Goal: Obtain resource: Obtain resource

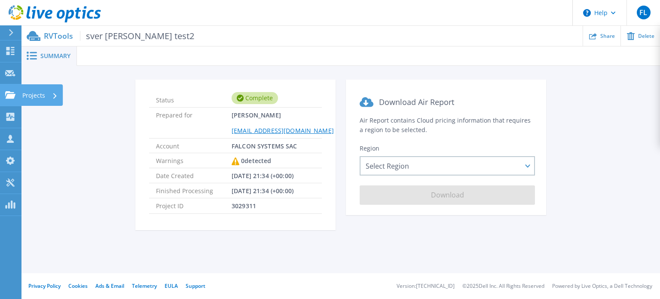
click at [12, 98] on icon at bounding box center [10, 94] width 10 height 7
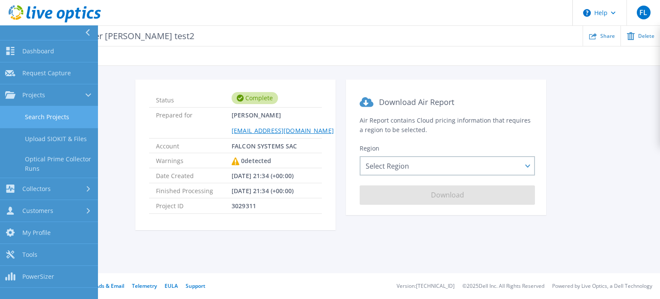
click at [24, 115] on link "Search Projects" at bounding box center [49, 117] width 98 height 22
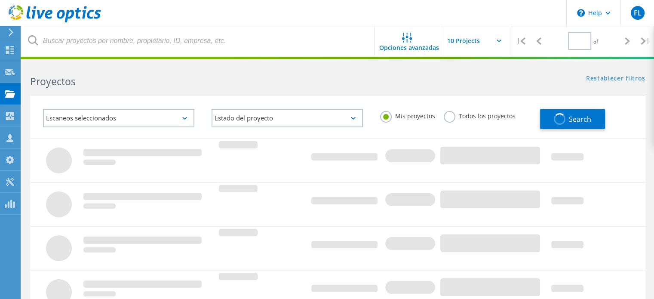
type input "1"
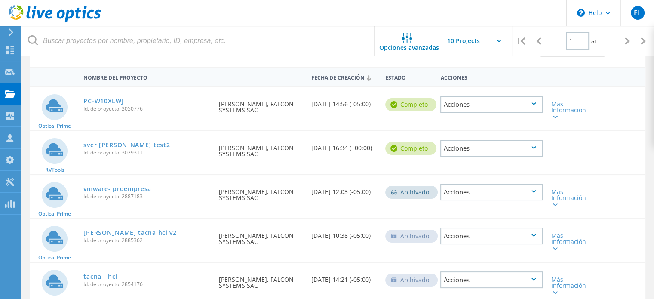
scroll to position [86, 0]
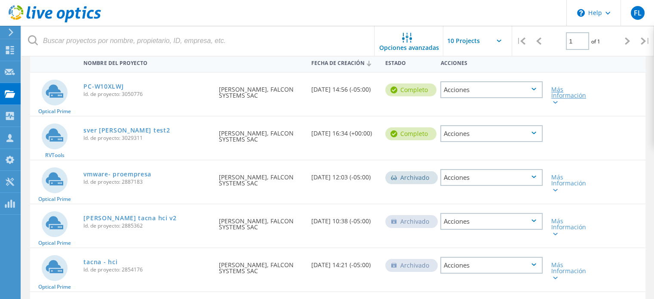
click at [558, 96] on div "Más Información" at bounding box center [571, 95] width 40 height 18
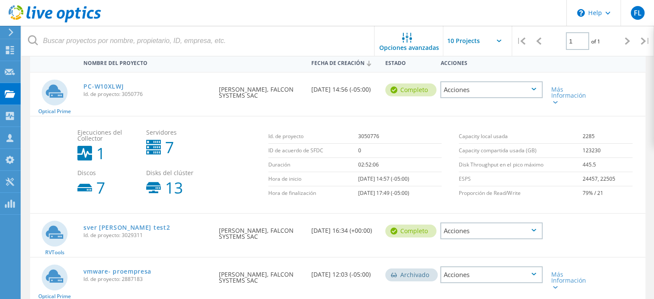
click at [89, 153] on icon at bounding box center [84, 153] width 15 height 15
drag, startPoint x: 89, startPoint y: 144, endPoint x: 91, endPoint y: 132, distance: 12.7
click at [89, 142] on div "Ejecuciones del Collector 1" at bounding box center [107, 145] width 69 height 40
click at [91, 132] on span "Ejecuciones del Collector" at bounding box center [107, 135] width 60 height 12
drag, startPoint x: 109, startPoint y: 153, endPoint x: 93, endPoint y: 159, distance: 17.2
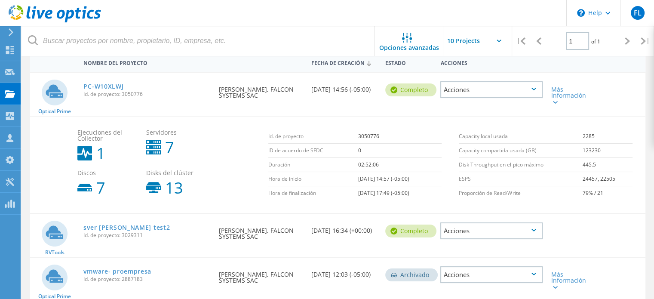
click at [108, 154] on div "Ejecuciones del Collector 1" at bounding box center [107, 145] width 69 height 40
click at [93, 159] on div "Ejecuciones del Collector 1" at bounding box center [107, 145] width 69 height 40
click at [457, 89] on div "Acciones" at bounding box center [491, 89] width 102 height 17
click at [468, 98] on div "Compartir" at bounding box center [491, 96] width 101 height 13
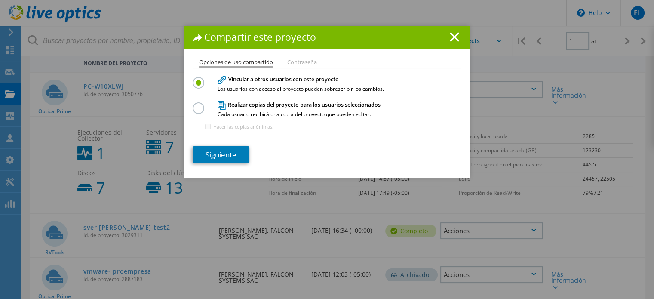
click at [460, 41] on div "Compartir este proyecto" at bounding box center [327, 37] width 286 height 23
click at [452, 36] on line at bounding box center [454, 37] width 9 height 9
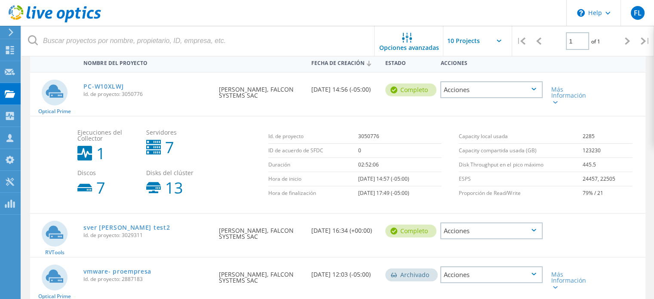
click at [513, 92] on div "Acciones" at bounding box center [491, 89] width 102 height 17
click at [475, 83] on div "Detalles del proyecto" at bounding box center [491, 83] width 101 height 13
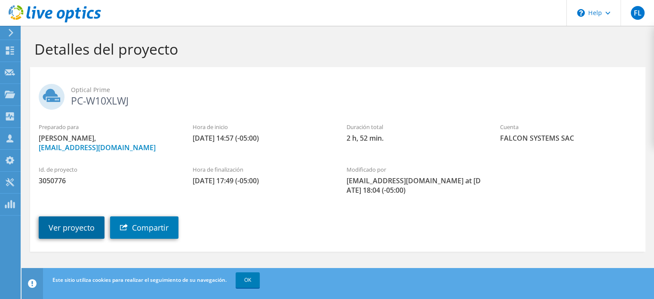
click at [72, 219] on link "Ver proyecto" at bounding box center [72, 227] width 66 height 22
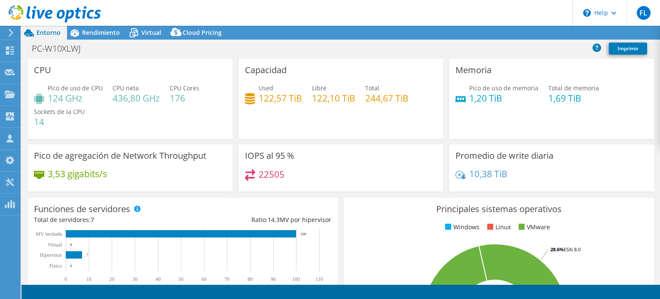
select select "USD"
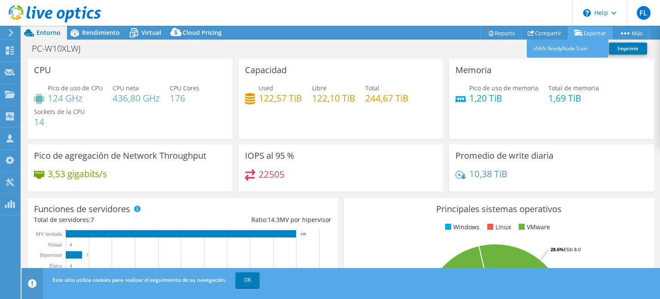
click at [584, 27] on link "Exportar" at bounding box center [590, 32] width 45 height 13
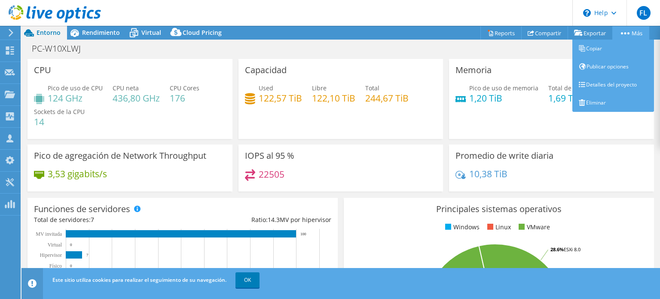
click at [626, 31] on link "Más" at bounding box center [631, 32] width 37 height 13
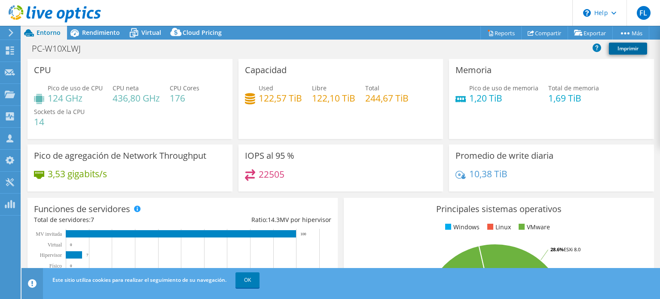
click at [619, 47] on link "Imprimir" at bounding box center [628, 49] width 38 height 12
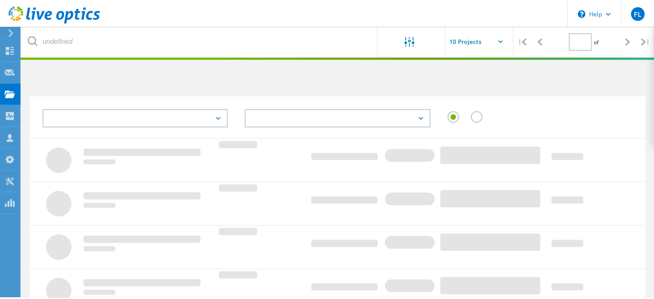
scroll to position [86, 0]
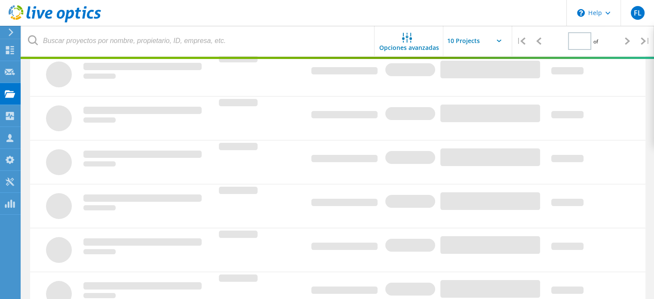
type input "1"
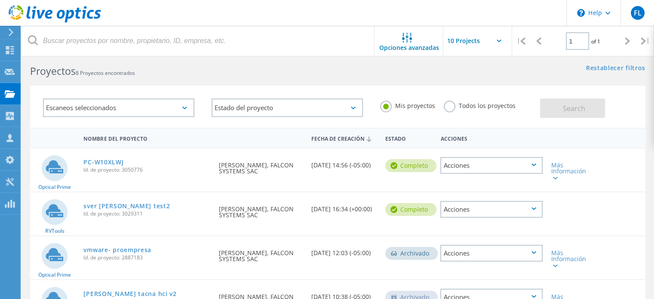
scroll to position [0, 0]
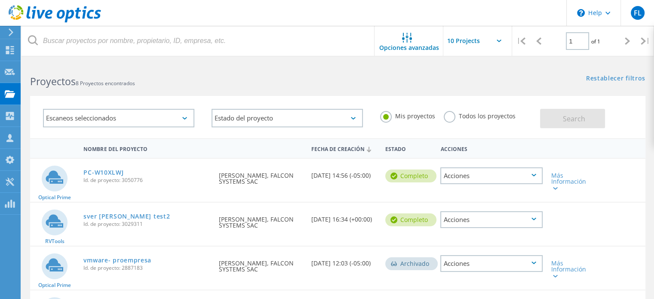
click at [456, 177] on div "Acciones" at bounding box center [491, 175] width 102 height 17
click at [461, 180] on div "Compartir" at bounding box center [491, 182] width 101 height 13
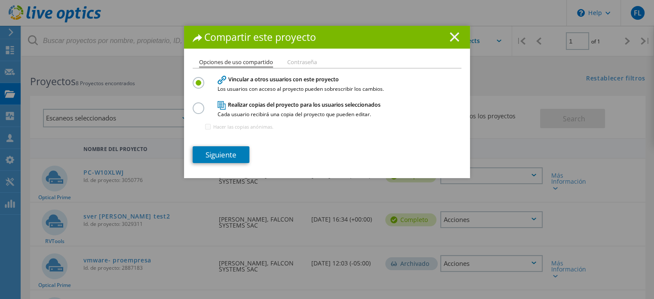
click at [451, 40] on icon at bounding box center [454, 36] width 9 height 9
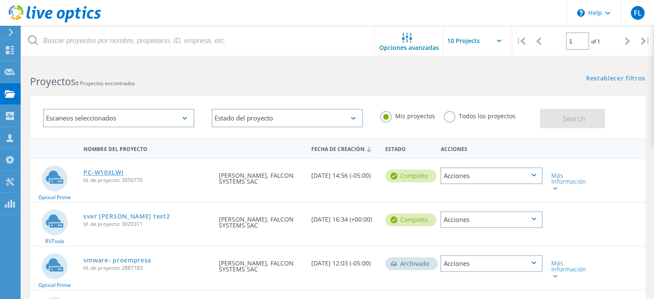
click at [99, 170] on link "PC-W10XLWJ" at bounding box center [103, 172] width 40 height 6
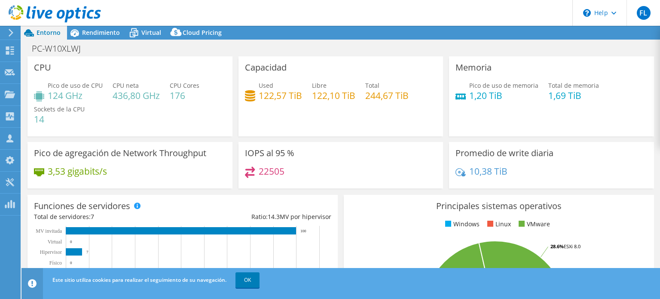
select select "USD"
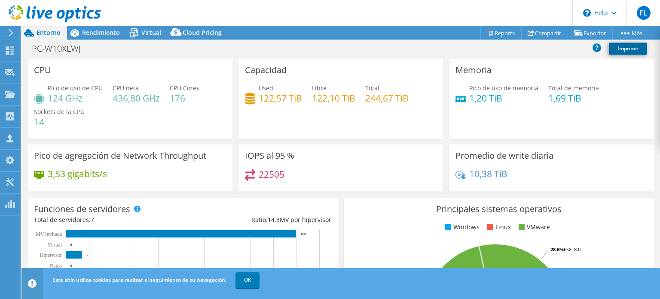
click at [616, 43] on link "Imprimir" at bounding box center [628, 49] width 38 height 12
click at [619, 47] on link "Imprimir" at bounding box center [628, 49] width 38 height 12
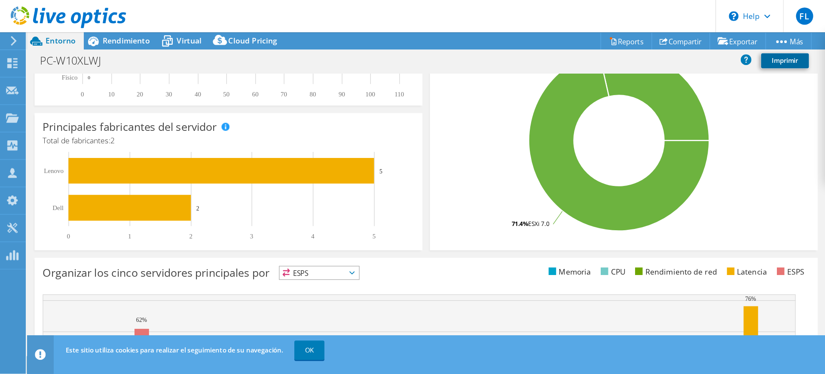
scroll to position [126, 0]
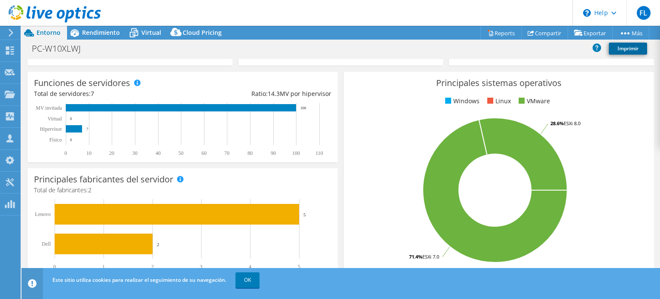
click at [636, 45] on link "Imprimir" at bounding box center [628, 49] width 38 height 12
click at [637, 48] on link "Imprimir" at bounding box center [628, 49] width 38 height 12
click at [252, 283] on link "OK" at bounding box center [248, 279] width 24 height 15
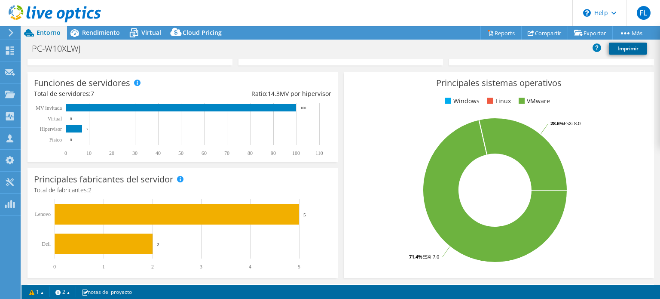
click at [617, 46] on link "Imprimir" at bounding box center [628, 49] width 38 height 12
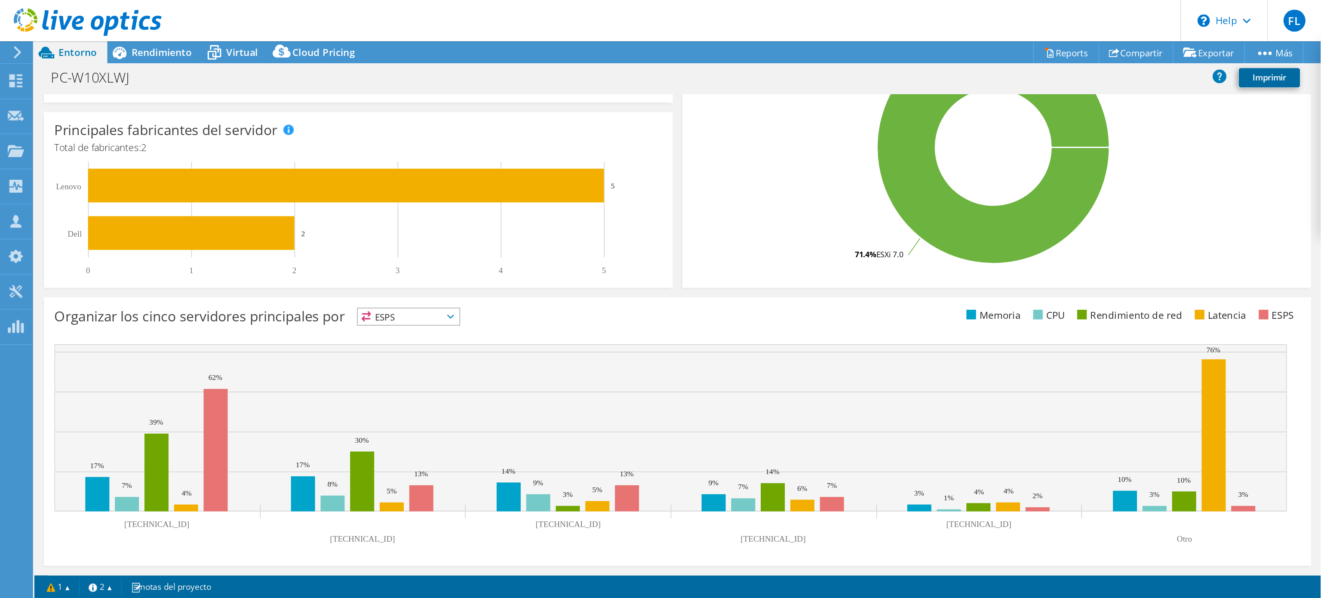
scroll to position [0, 0]
